Goal: Transaction & Acquisition: Purchase product/service

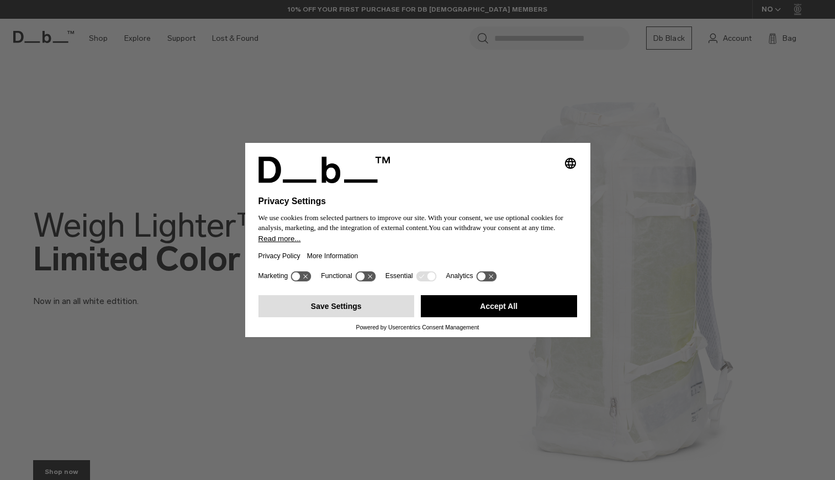
drag, startPoint x: 366, startPoint y: 310, endPoint x: 395, endPoint y: 317, distance: 29.6
click at [395, 317] on button "Save Settings" at bounding box center [336, 306] width 156 height 22
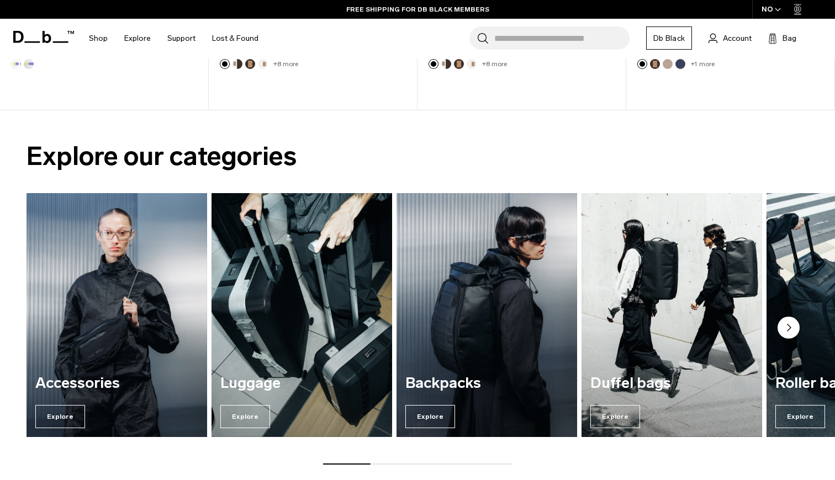
scroll to position [781, 0]
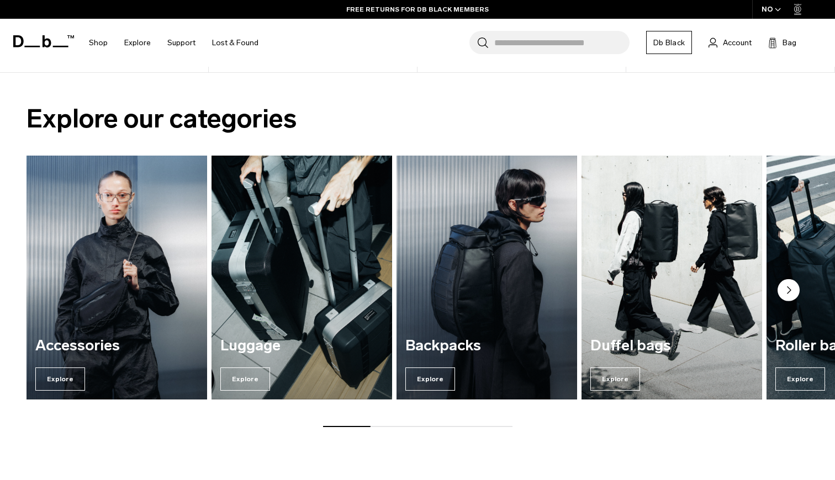
click at [790, 290] on icon "Next slide" at bounding box center [788, 290] width 3 height 7
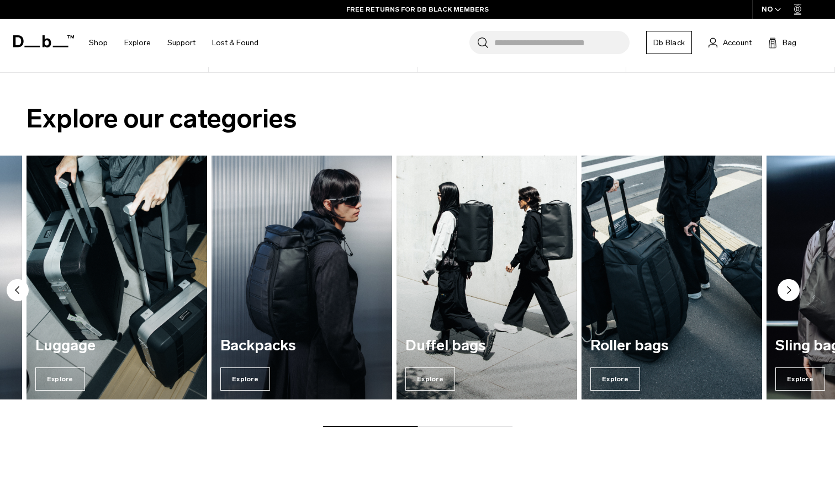
click at [790, 290] on icon "Next slide" at bounding box center [788, 290] width 3 height 7
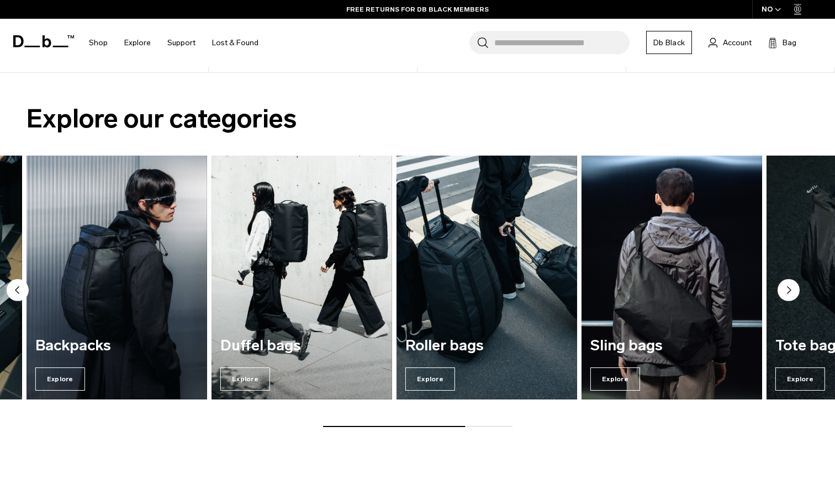
click at [790, 290] on icon "Next slide" at bounding box center [788, 290] width 3 height 7
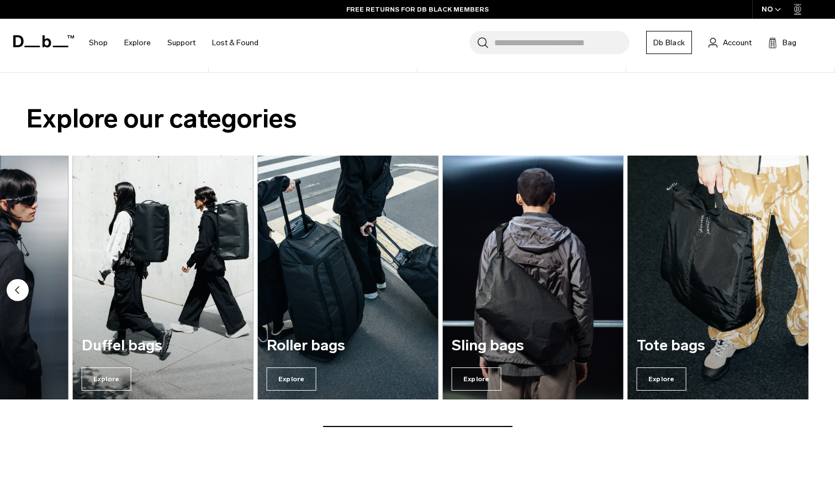
click at [715, 263] on img "7 / 7" at bounding box center [718, 277] width 186 height 251
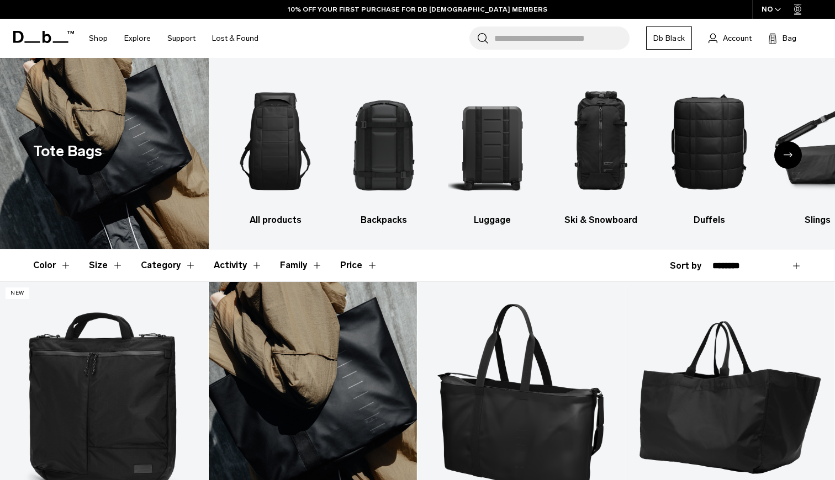
scroll to position [214, 0]
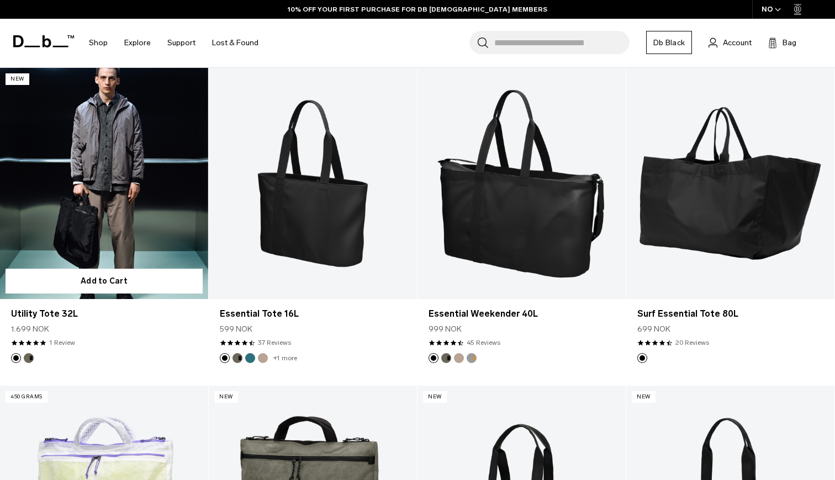
click at [105, 193] on link "Utility Tote 32L" at bounding box center [104, 183] width 208 height 231
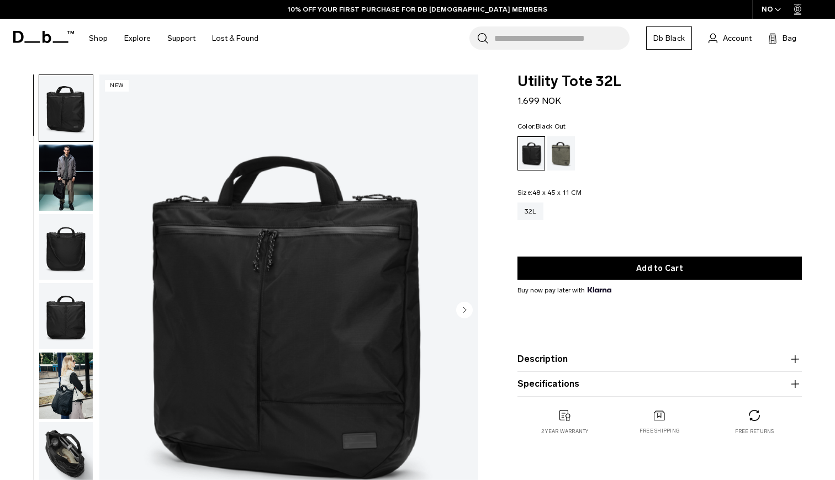
click at [467, 305] on circle "Next slide" at bounding box center [464, 309] width 17 height 17
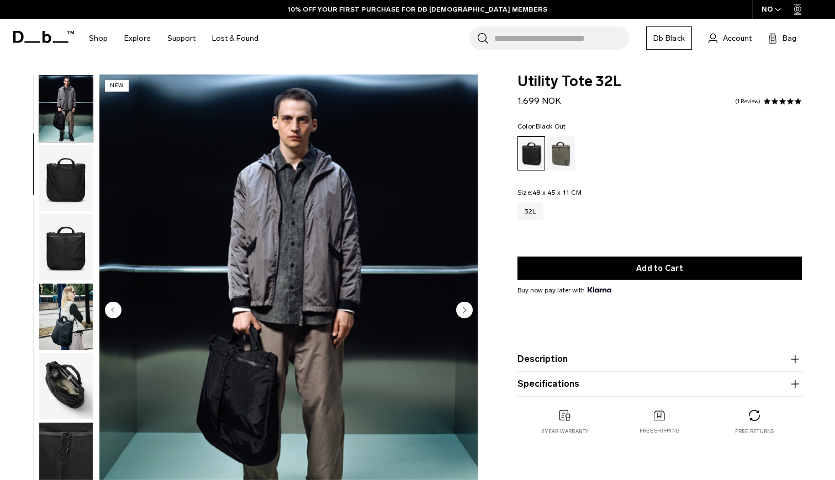
scroll to position [70, 0]
click at [67, 249] on img "button" at bounding box center [66, 247] width 54 height 66
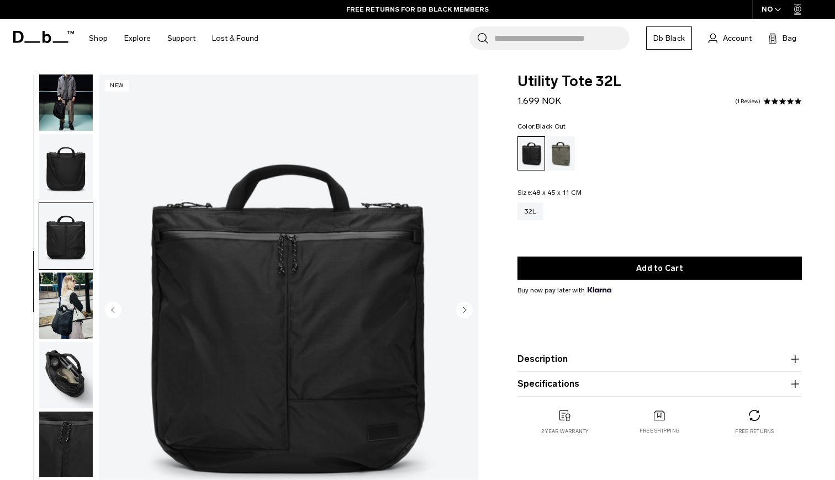
scroll to position [80, 0]
click at [70, 311] on img "button" at bounding box center [66, 306] width 54 height 66
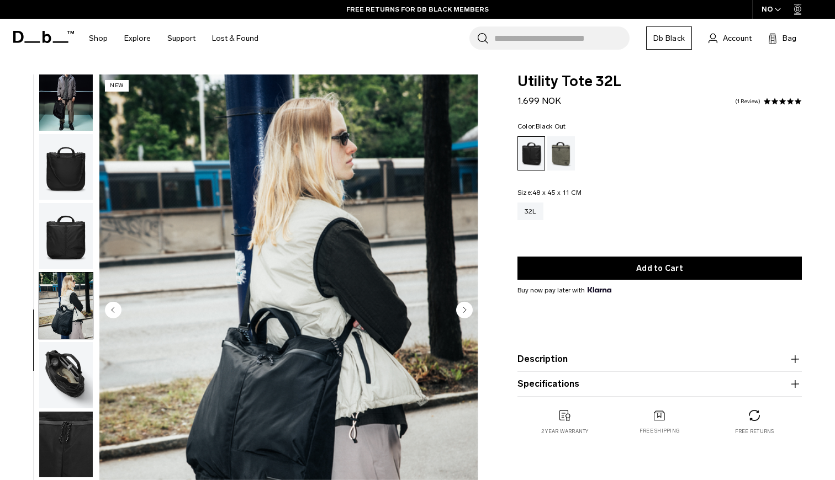
click at [80, 380] on img "button" at bounding box center [66, 375] width 54 height 66
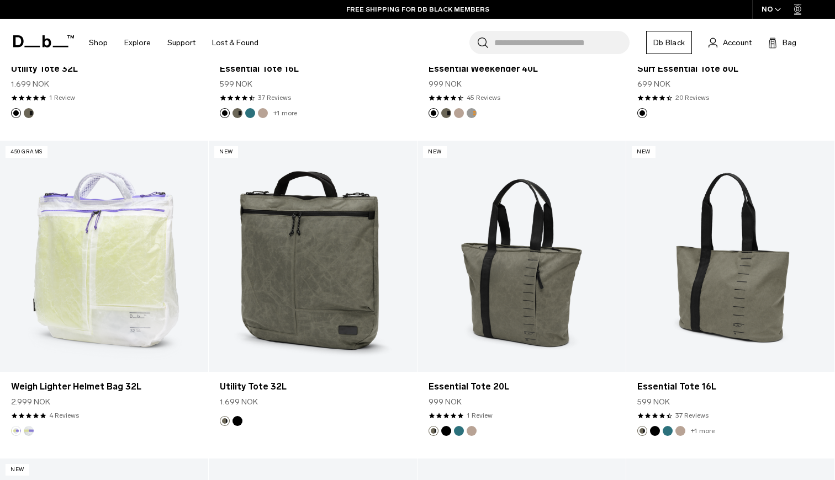
scroll to position [468, 0]
